Goal: Find specific page/section: Find specific page/section

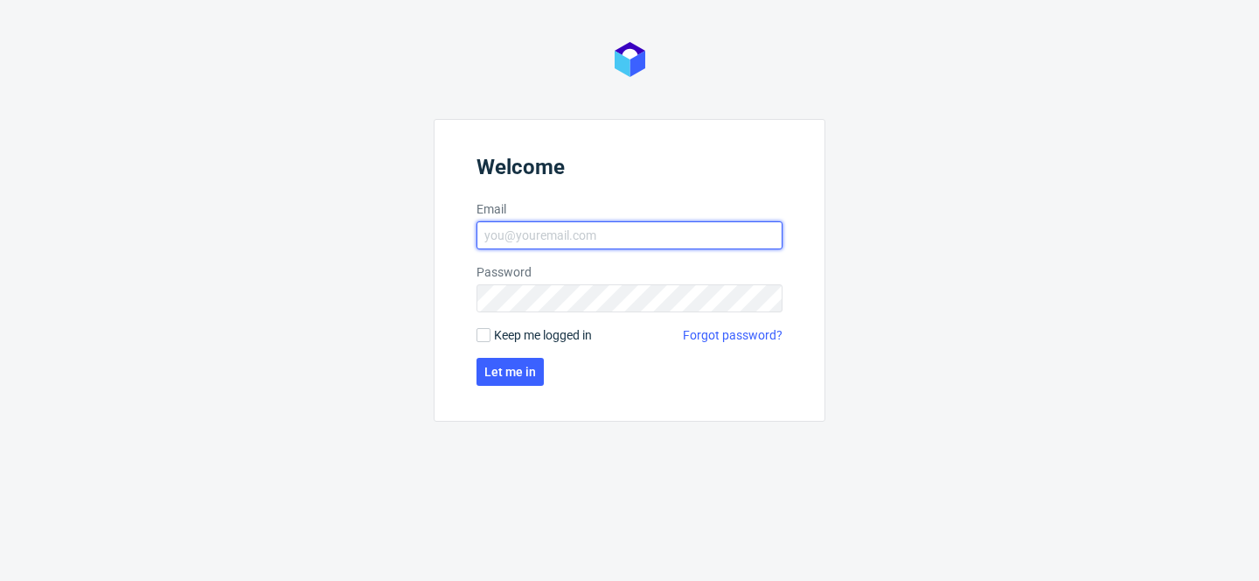
type input "[PERSON_NAME][EMAIL_ADDRESS][PERSON_NAME][DOMAIN_NAME]"
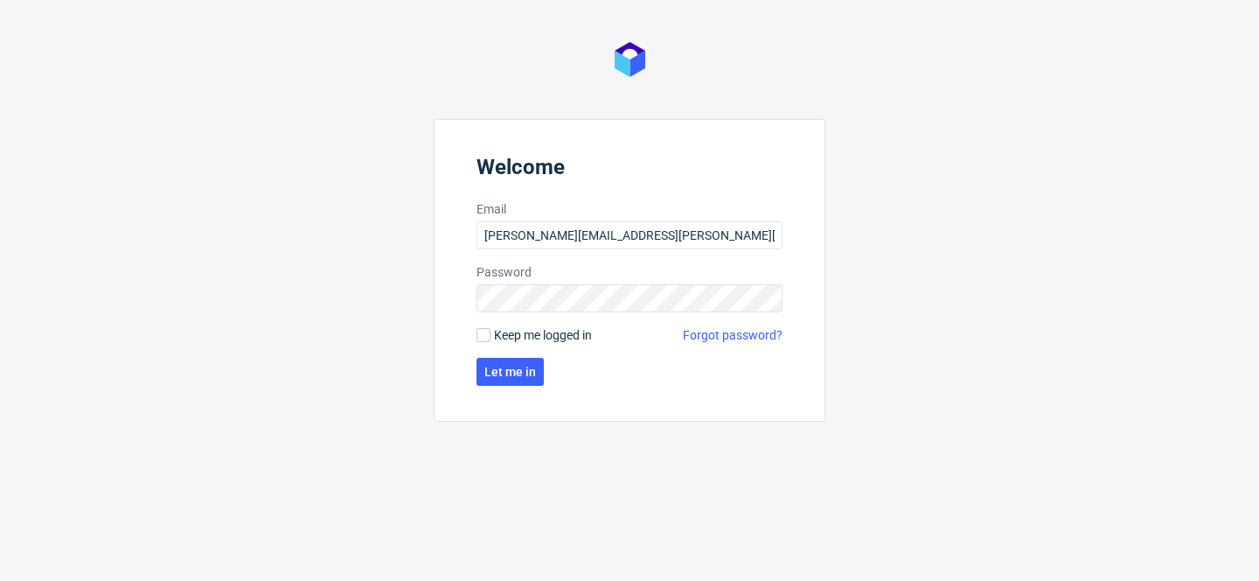
click at [536, 336] on span "Keep me logged in" at bounding box center [543, 334] width 98 height 17
click at [491, 336] on input "Keep me logged in" at bounding box center [484, 335] width 14 height 14
checkbox input "true"
click at [535, 378] on button "Let me in" at bounding box center [510, 372] width 67 height 28
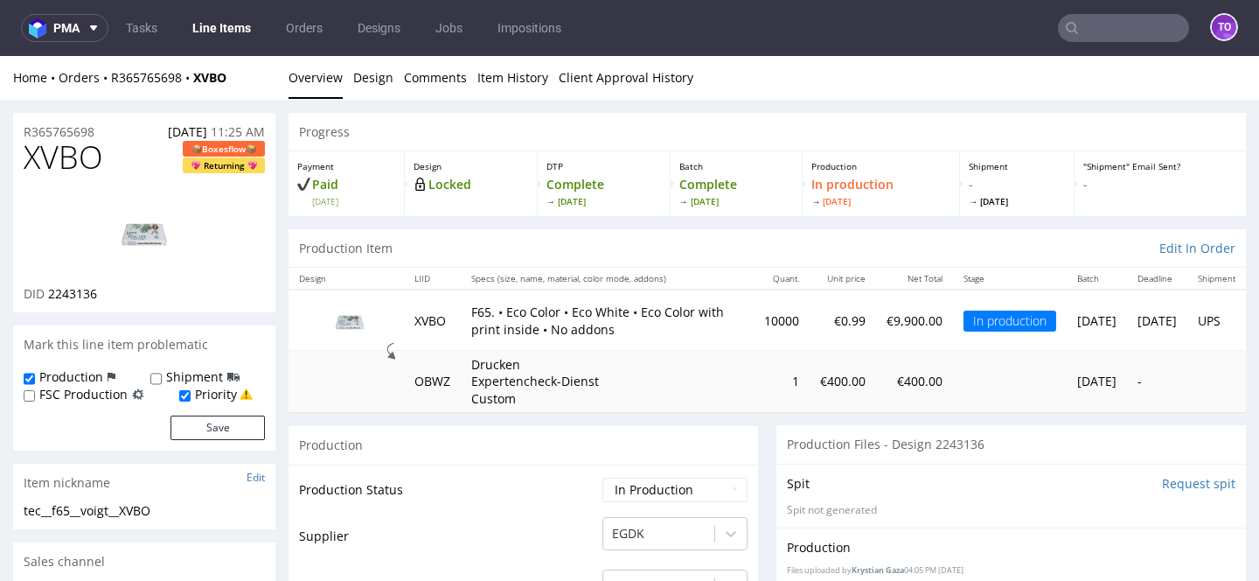
click at [212, 31] on link "Line Items" at bounding box center [222, 28] width 80 height 28
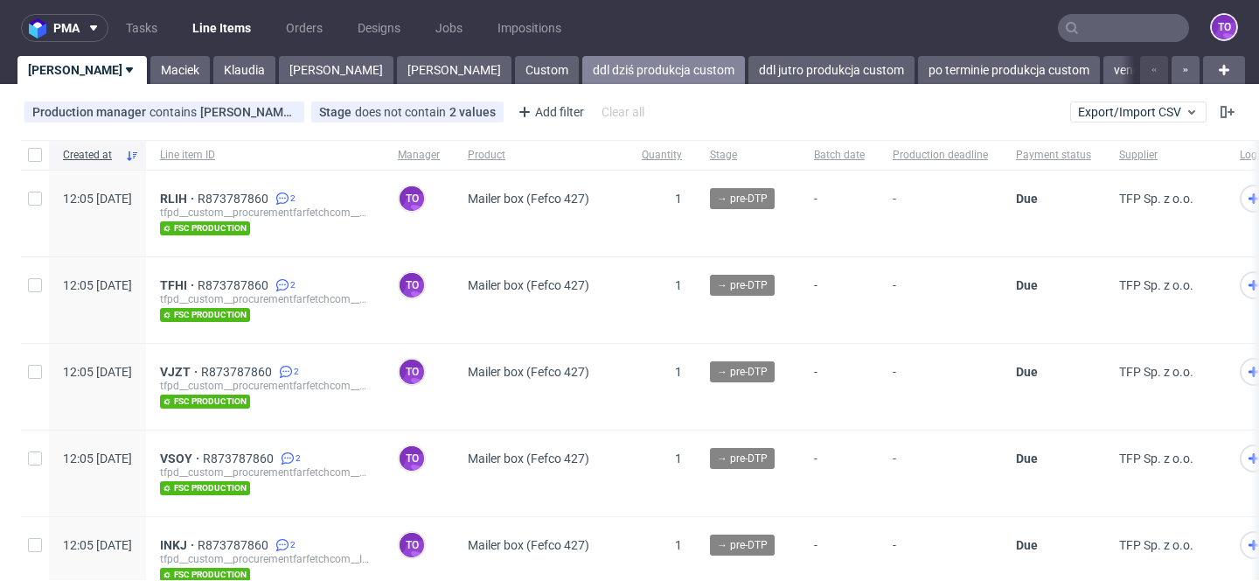
click at [582, 72] on link "ddl dziś produkcja custom" at bounding box center [663, 70] width 163 height 28
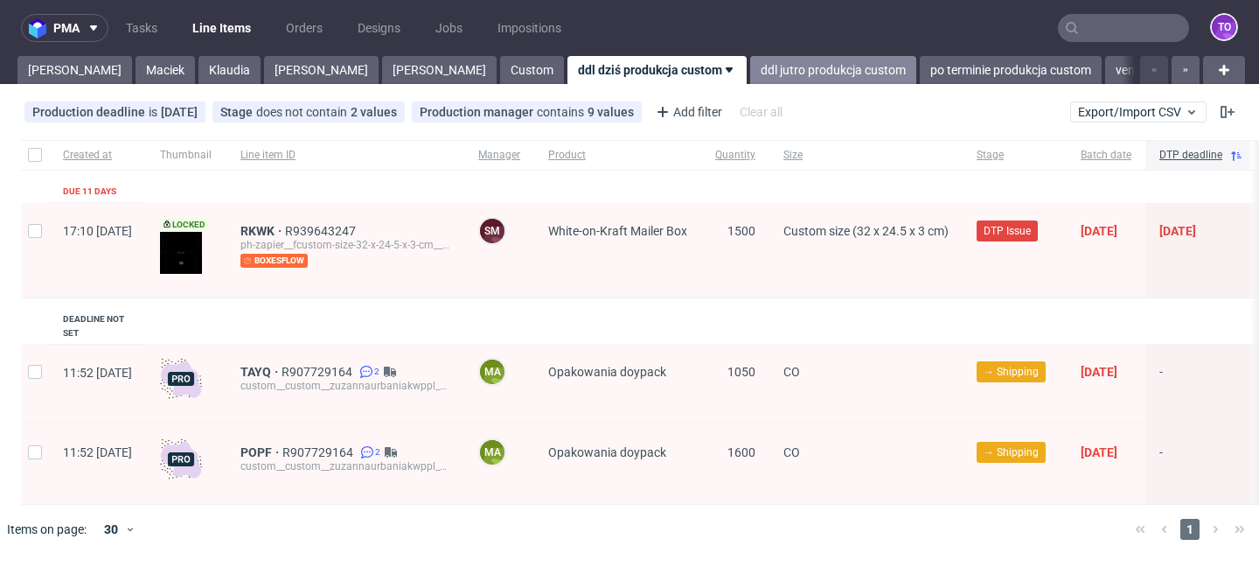
click at [750, 76] on link "ddl jutro produkcja custom" at bounding box center [833, 70] width 166 height 28
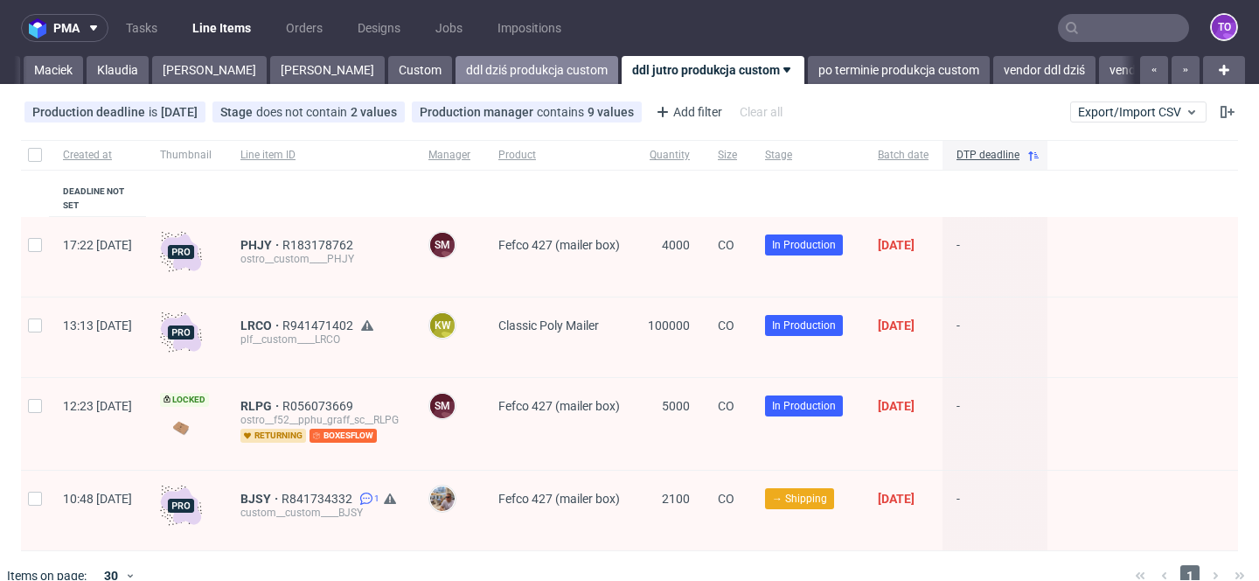
click at [456, 65] on link "ddl dziś produkcja custom" at bounding box center [537, 70] width 163 height 28
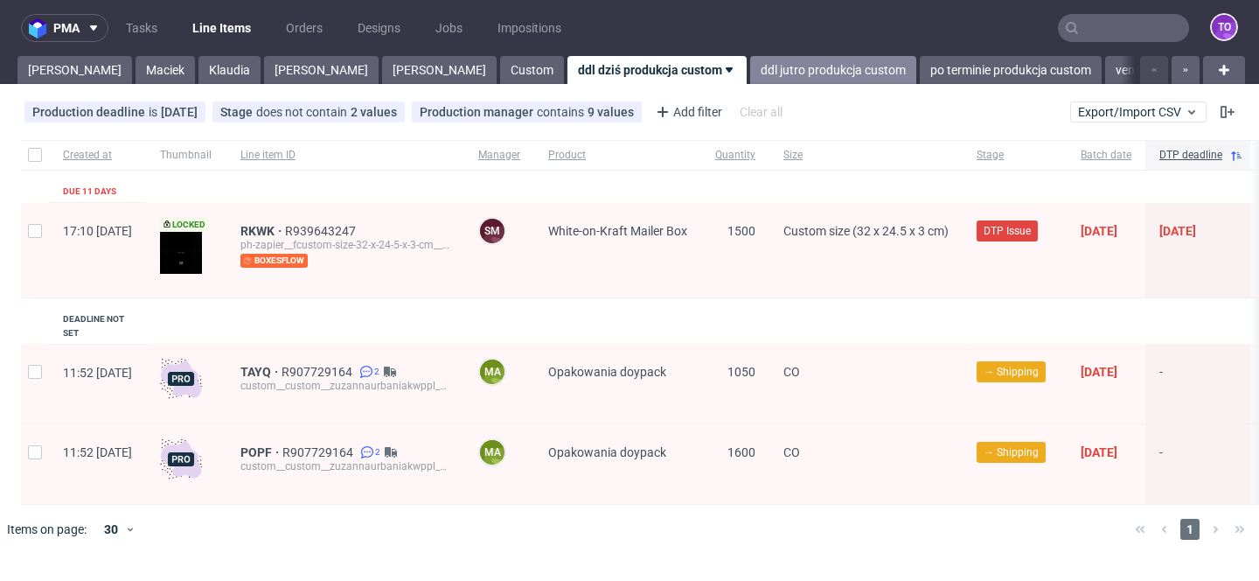
click at [750, 67] on link "ddl jutro produkcja custom" at bounding box center [833, 70] width 166 height 28
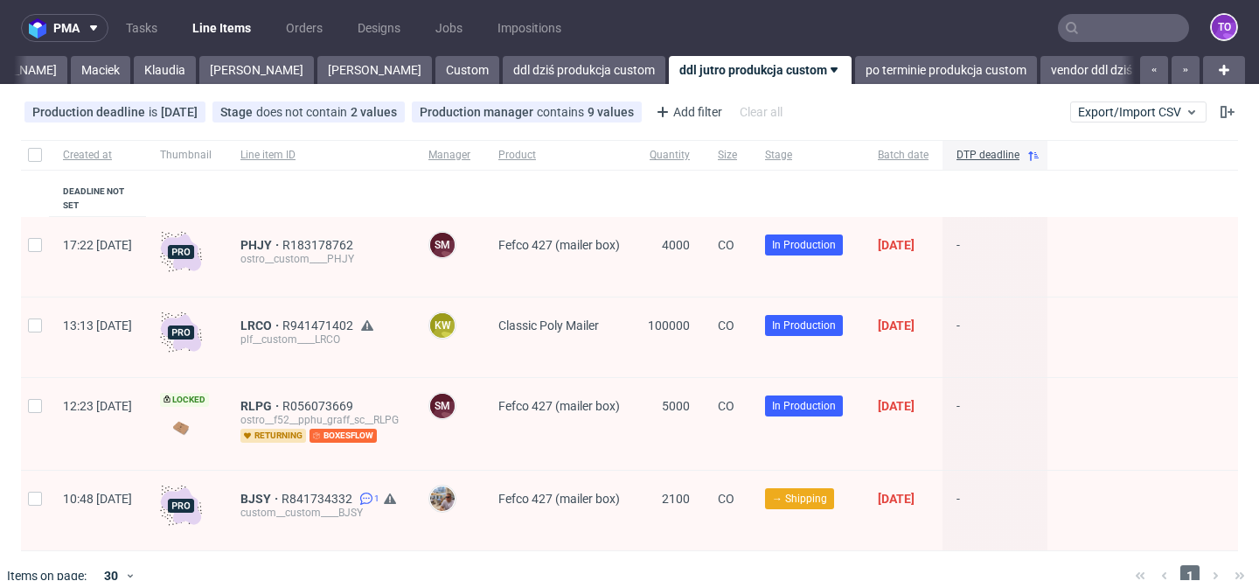
scroll to position [0, 112]
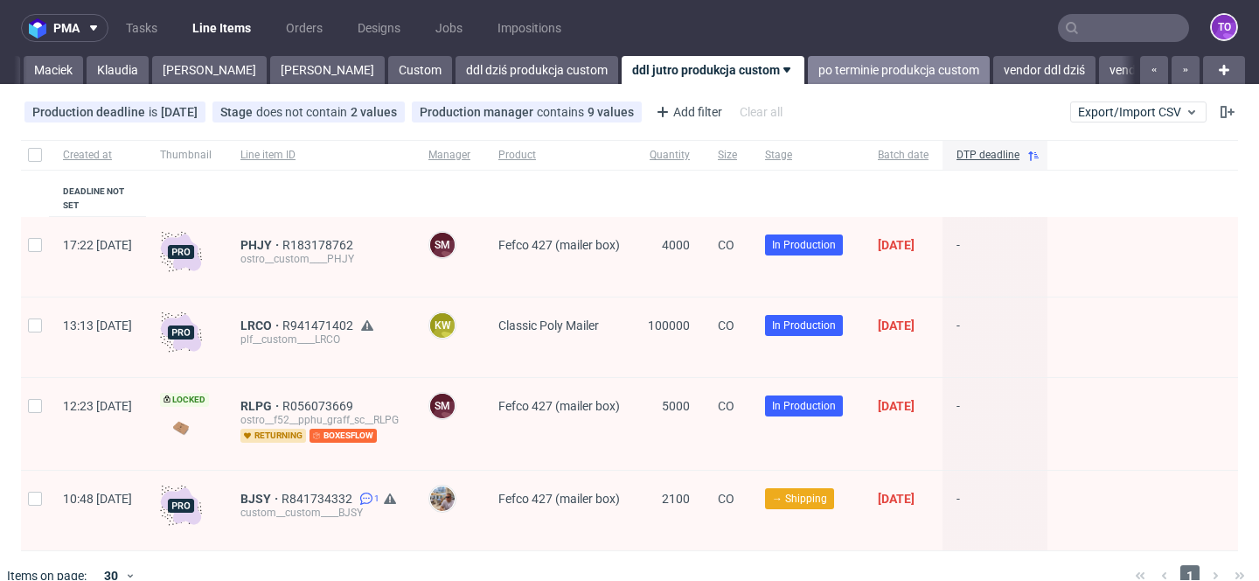
click at [808, 70] on link "po terminie produkcja custom" at bounding box center [899, 70] width 182 height 28
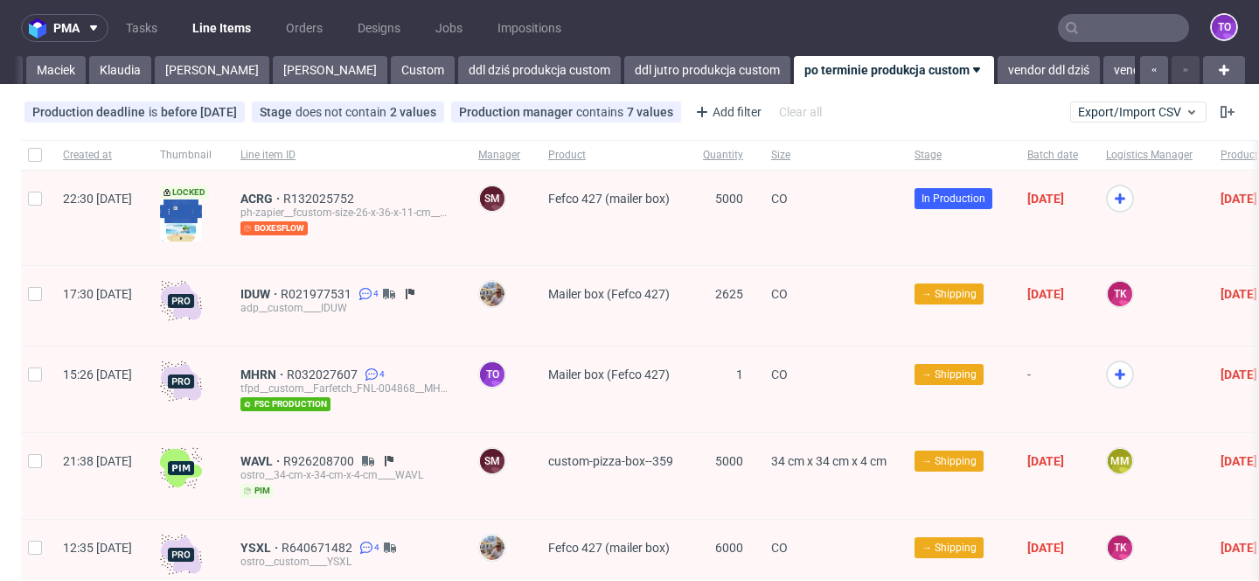
click at [151, 66] on div "[PERSON_NAME]" at bounding box center [210, 70] width 118 height 28
click at [100, 66] on link "Klaudia" at bounding box center [120, 70] width 62 height 28
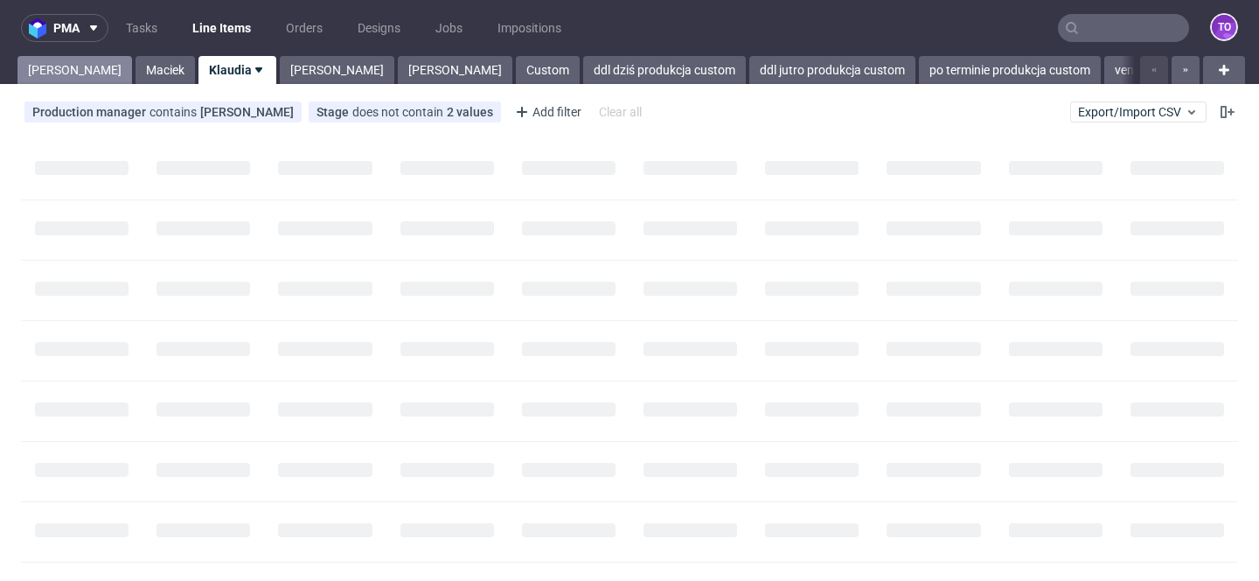
drag, startPoint x: 59, startPoint y: 72, endPoint x: 140, endPoint y: 6, distance: 103.8
click at [59, 72] on link "[PERSON_NAME]" at bounding box center [74, 70] width 115 height 28
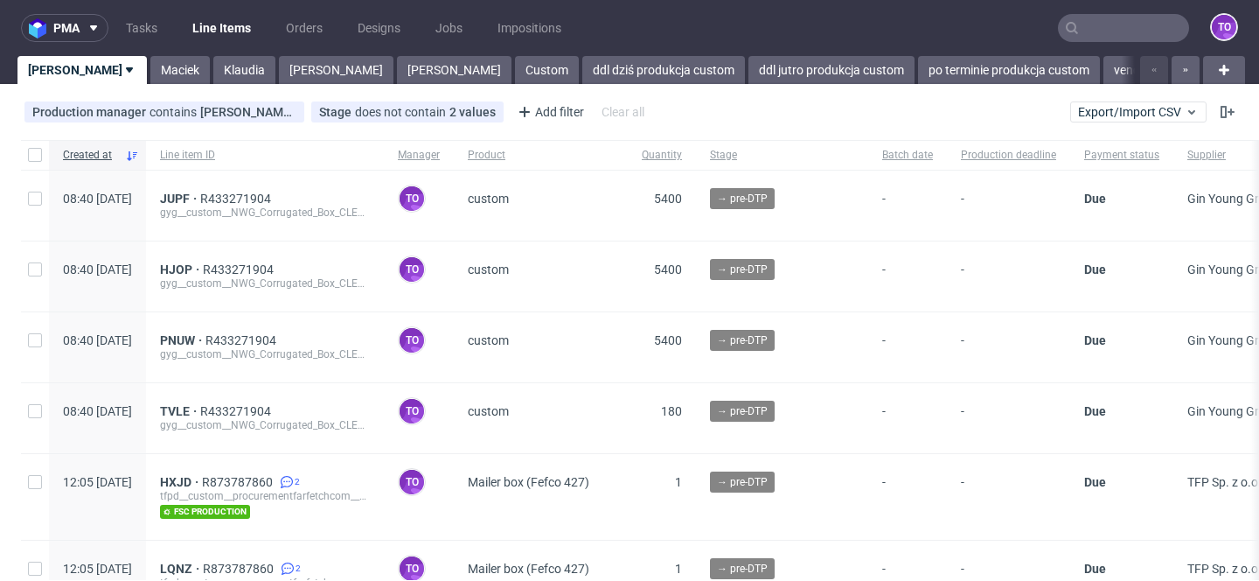
click at [1089, 27] on input "text" at bounding box center [1123, 28] width 131 height 28
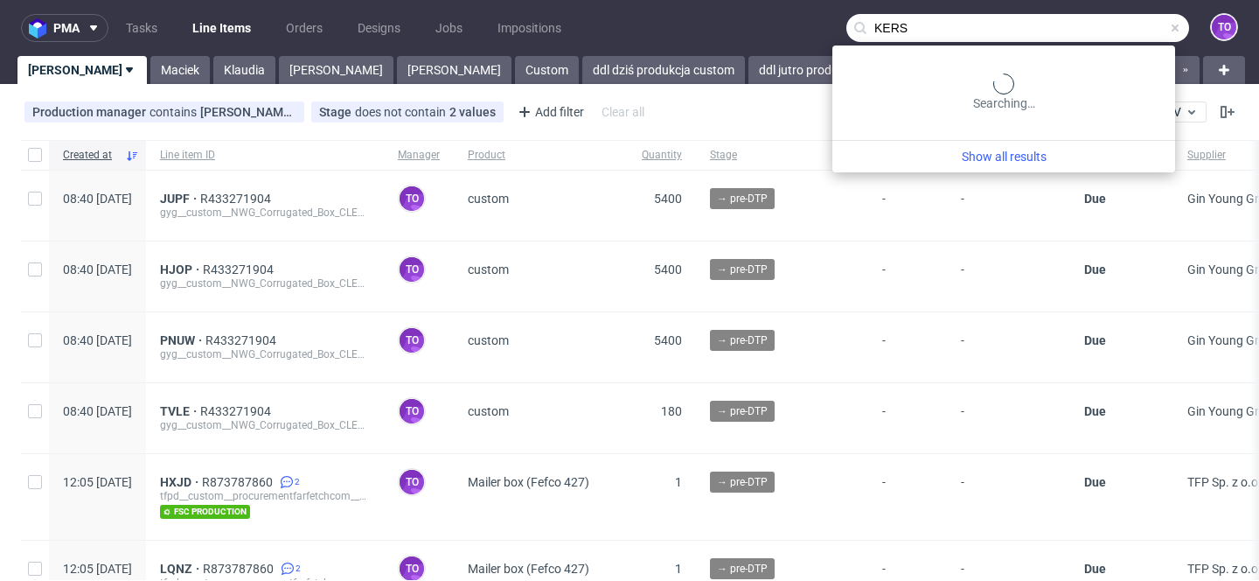
type input "KERS"
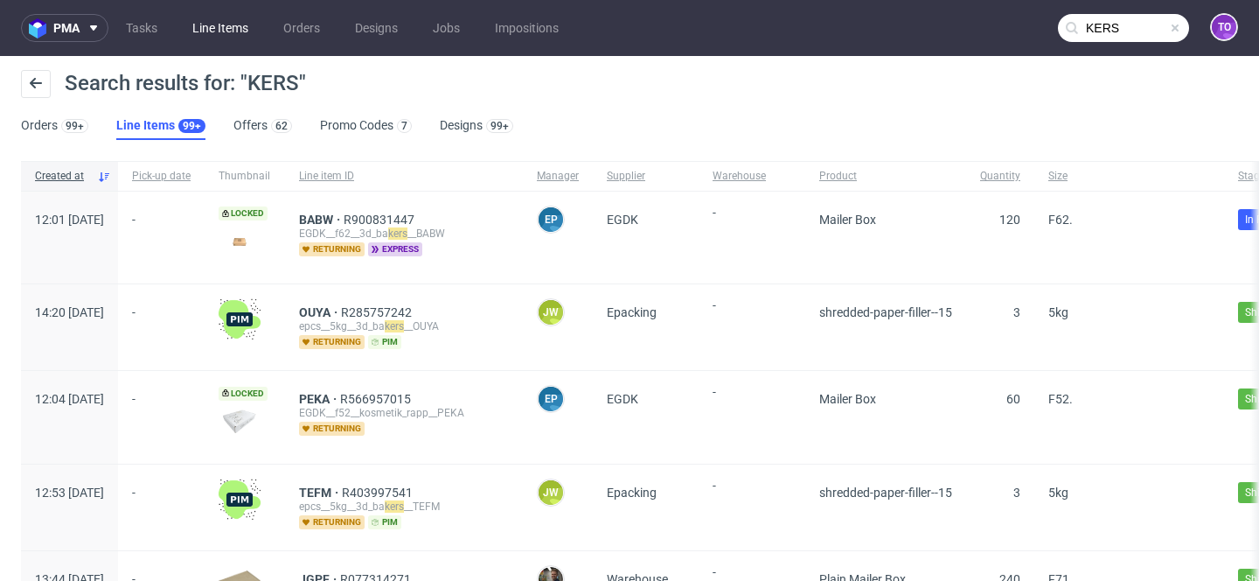
click at [221, 38] on link "Line Items" at bounding box center [220, 28] width 77 height 28
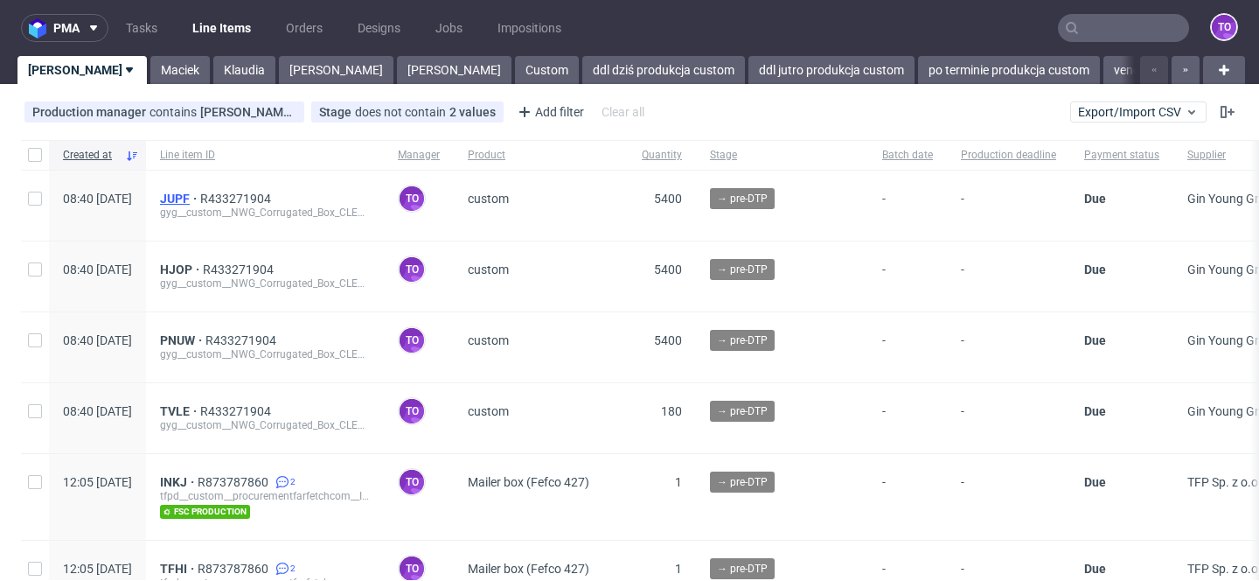
click at [200, 197] on span "JUPF" at bounding box center [180, 199] width 40 height 14
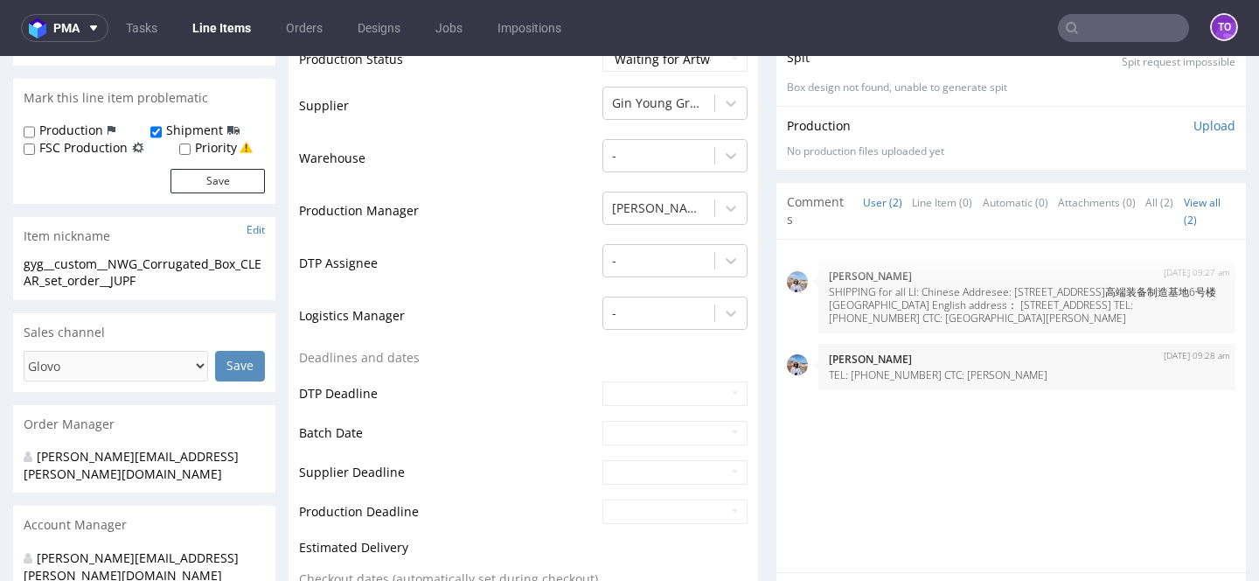
scroll to position [379, 0]
